Goal: Task Accomplishment & Management: Complete application form

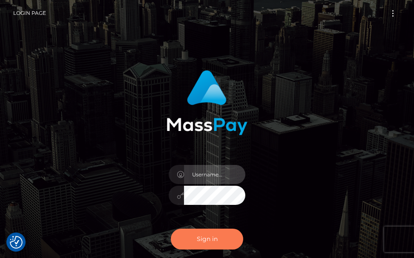
type input "[PERSON_NAME].cope2"
drag, startPoint x: 212, startPoint y: 241, endPoint x: 207, endPoint y: 241, distance: 4.3
click at [212, 241] on button "Sign in" at bounding box center [207, 239] width 72 height 21
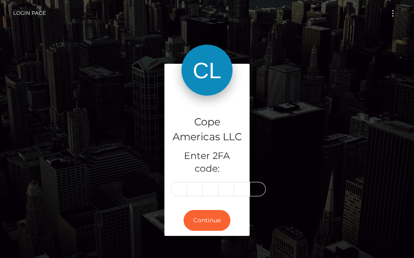
type input "6"
type input "0"
type input "7"
type input "6"
type input "4"
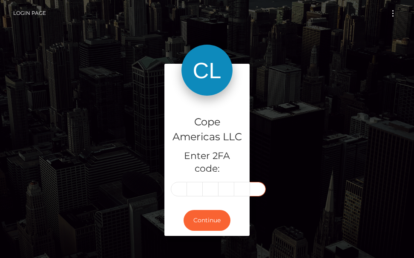
type input "1"
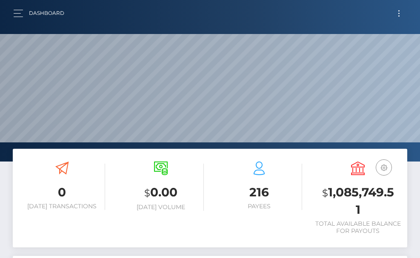
scroll to position [151, 191]
click at [399, 18] on button "Toggle navigation" at bounding box center [399, 13] width 16 height 11
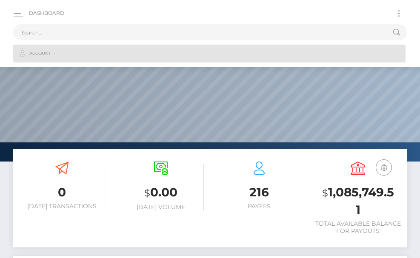
click at [58, 54] on link "Account" at bounding box center [209, 54] width 393 height 18
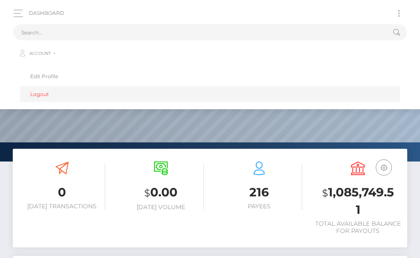
click at [49, 92] on link "Logout" at bounding box center [210, 94] width 380 height 16
